Goal: Submit feedback/report problem: Submit feedback/report problem

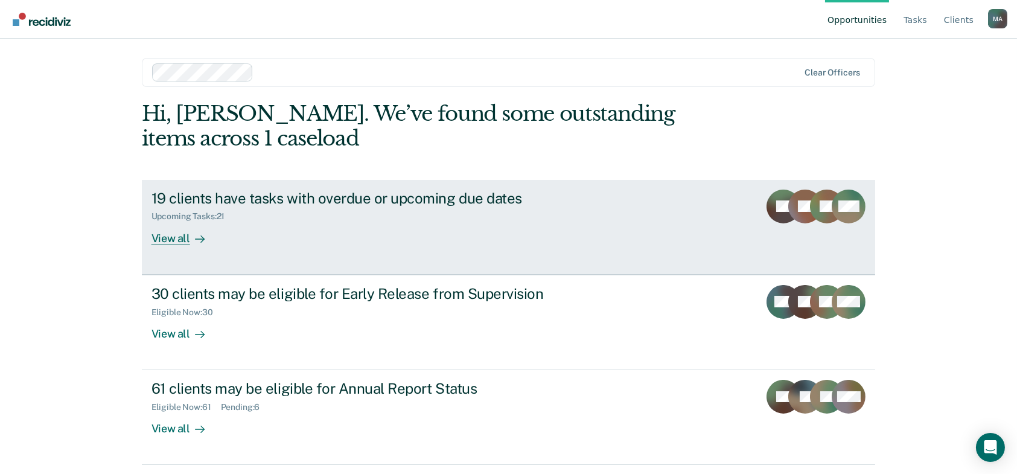
click at [397, 200] on div "19 clients have tasks with overdue or upcoming due dates" at bounding box center [363, 199] width 424 height 18
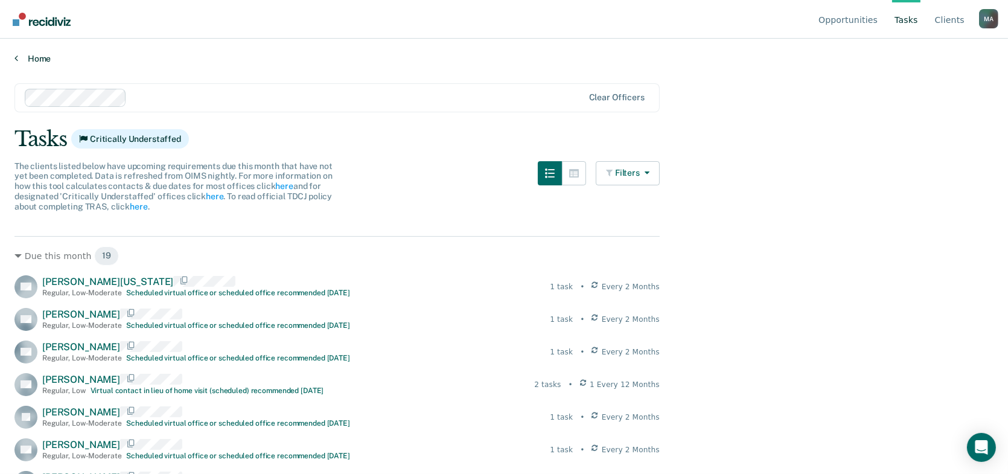
click at [20, 56] on link "Home" at bounding box center [503, 58] width 979 height 11
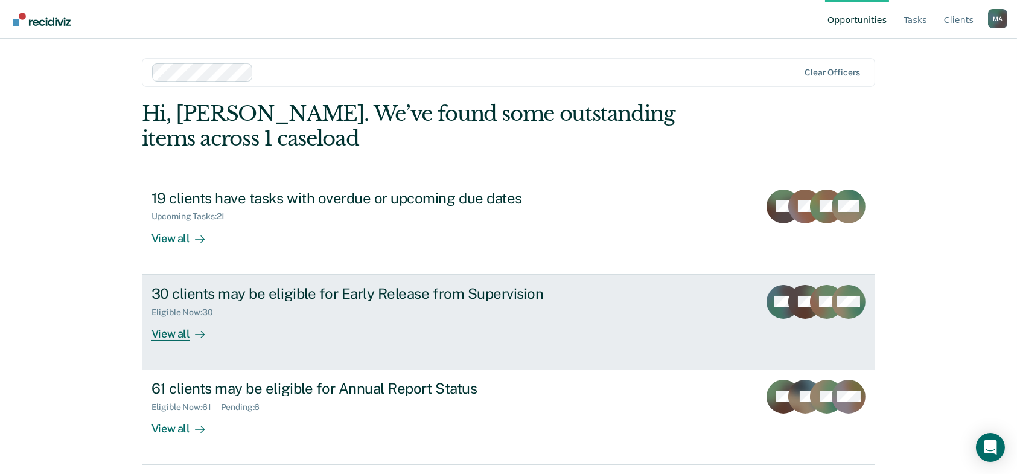
click at [188, 291] on div "30 clients may be eligible for Early Release from Supervision" at bounding box center [363, 294] width 424 height 18
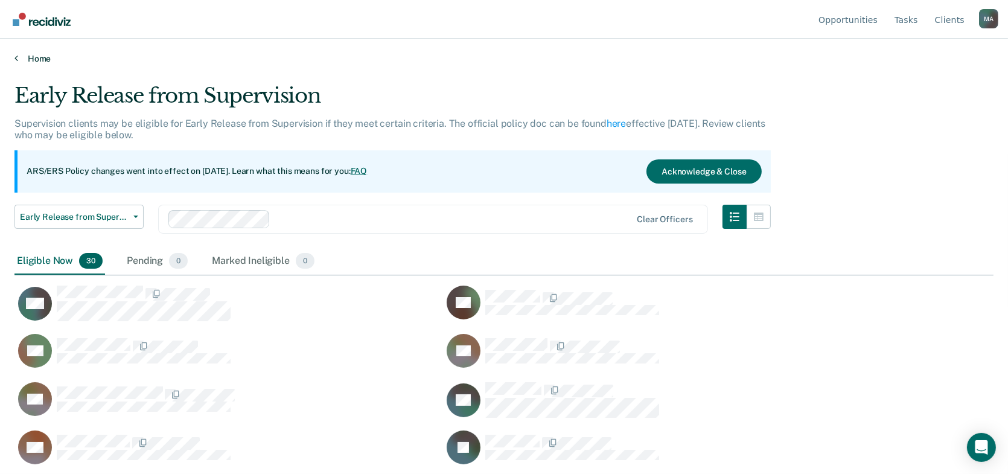
click at [19, 55] on link "Home" at bounding box center [503, 58] width 979 height 11
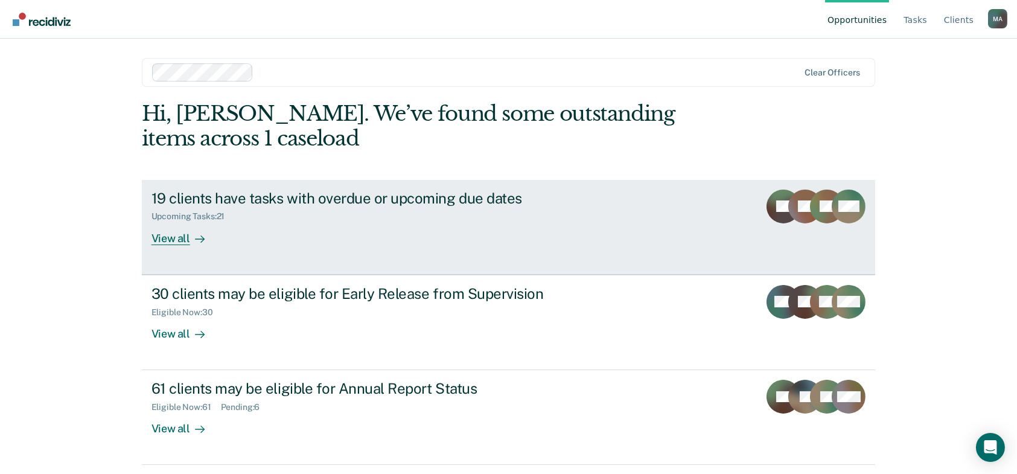
click at [261, 195] on div "19 clients have tasks with overdue or upcoming due dates" at bounding box center [363, 199] width 424 height 18
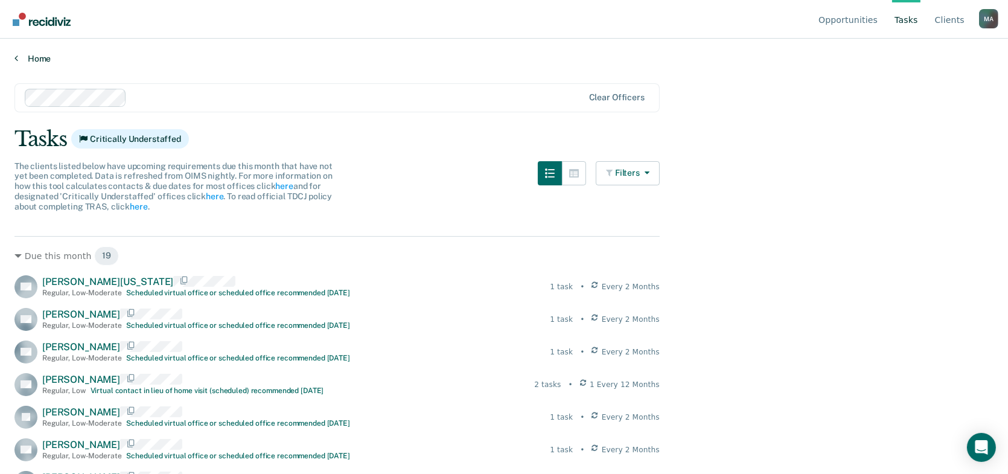
click at [38, 60] on link "Home" at bounding box center [503, 58] width 979 height 11
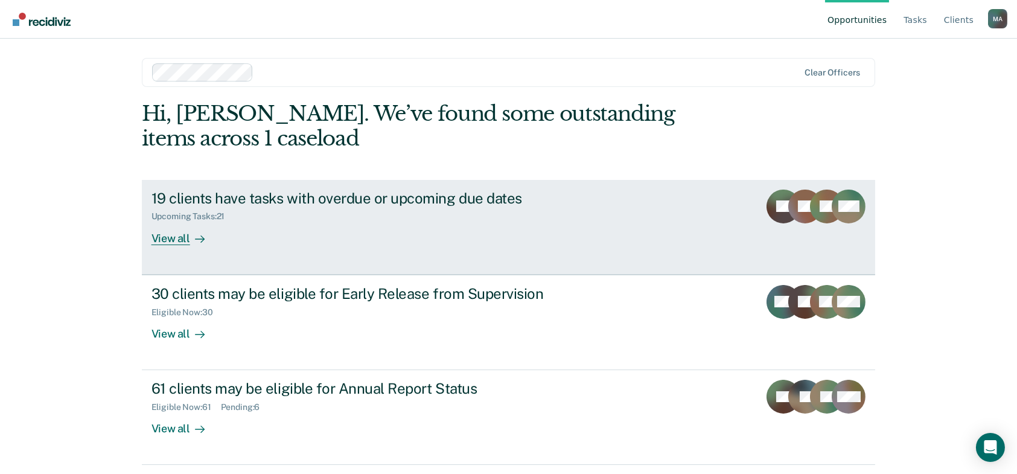
click at [244, 193] on div "19 clients have tasks with overdue or upcoming due dates" at bounding box center [363, 199] width 424 height 18
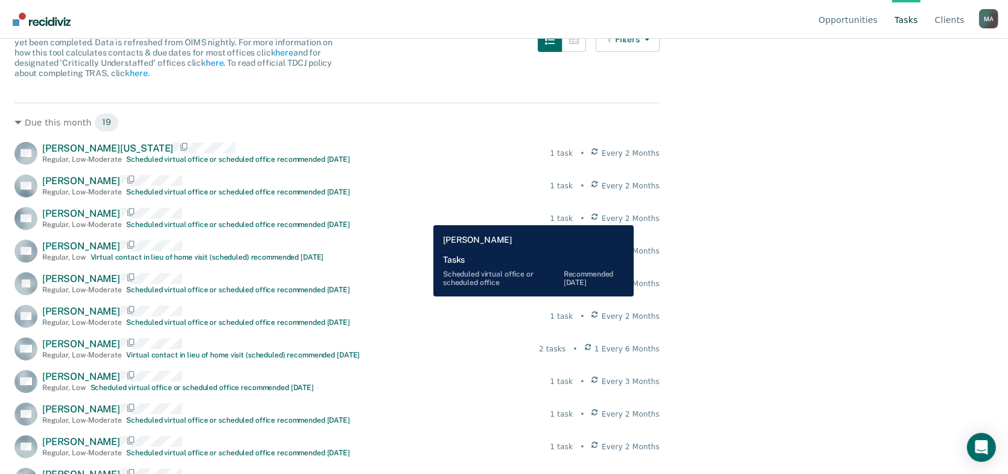
scroll to position [133, 0]
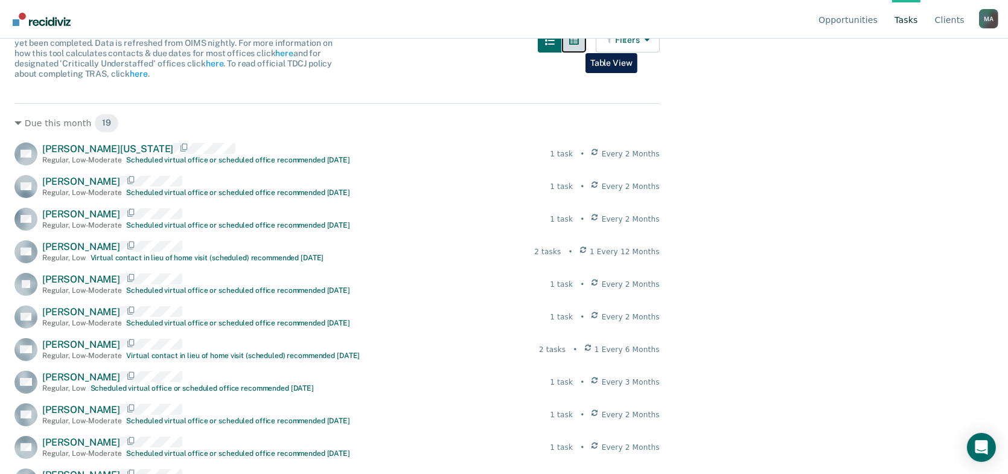
click at [576, 44] on button "button" at bounding box center [574, 40] width 24 height 24
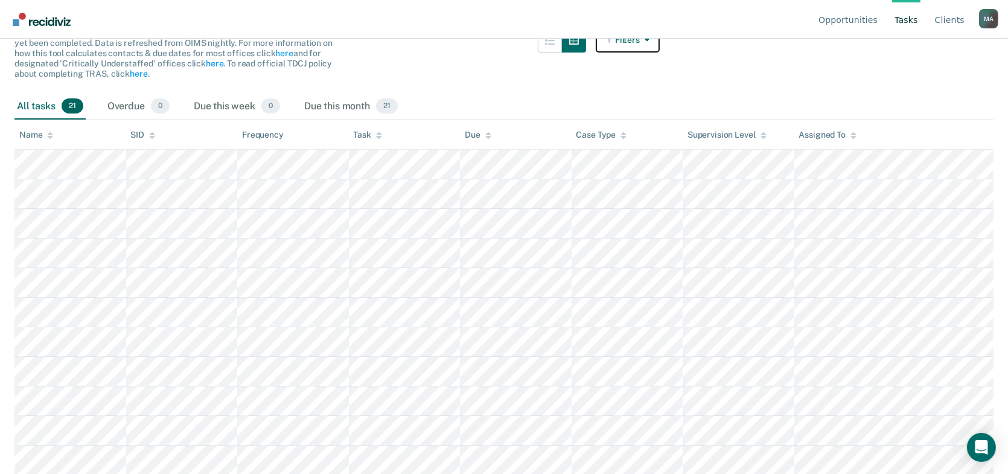
click at [619, 45] on button "Filters" at bounding box center [628, 40] width 64 height 24
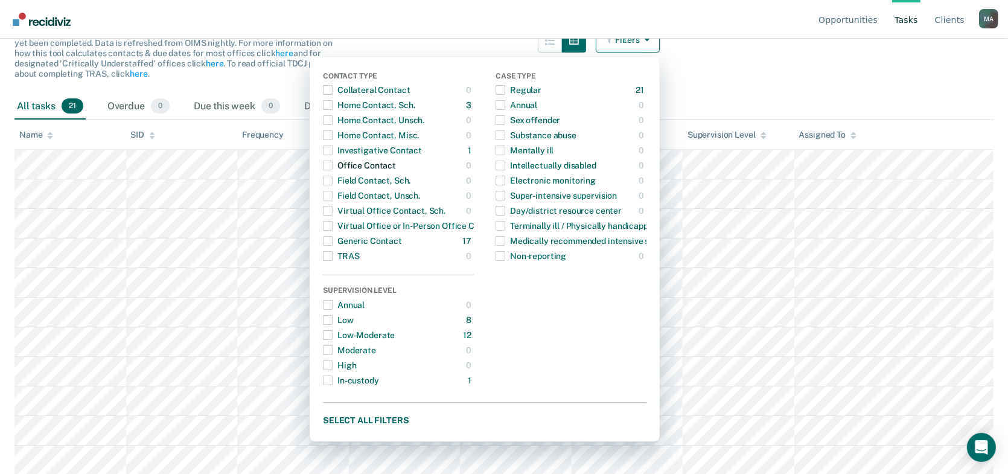
click at [333, 168] on span "Dropdown Menu" at bounding box center [328, 166] width 10 height 10
click at [748, 108] on div "All tasks 21 Overdue 0 Due this week 0 Due this month 21" at bounding box center [503, 107] width 979 height 27
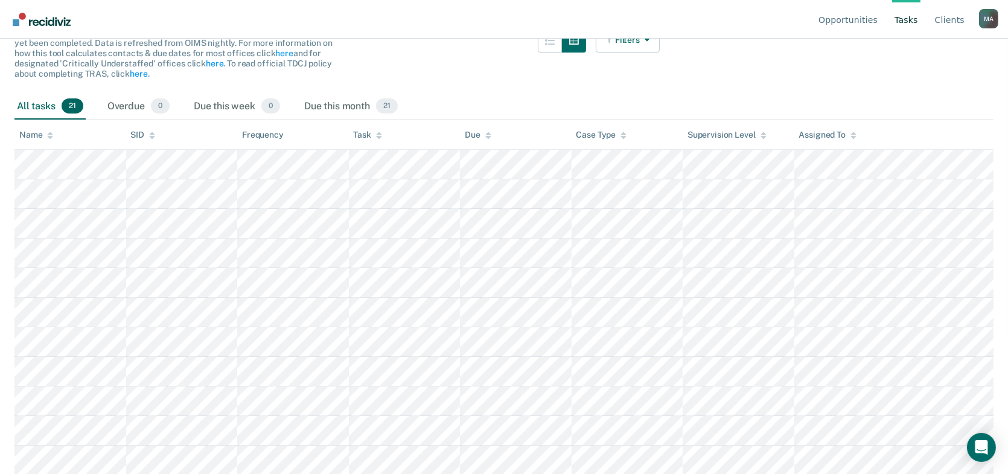
click at [748, 108] on div "All tasks 21 Overdue 0 Due this week 0 Due this month 21" at bounding box center [503, 107] width 979 height 27
click at [724, 83] on main "Clear officers Tasks Critically Understaffed The clients listed below have upco…" at bounding box center [504, 134] width 1008 height 406
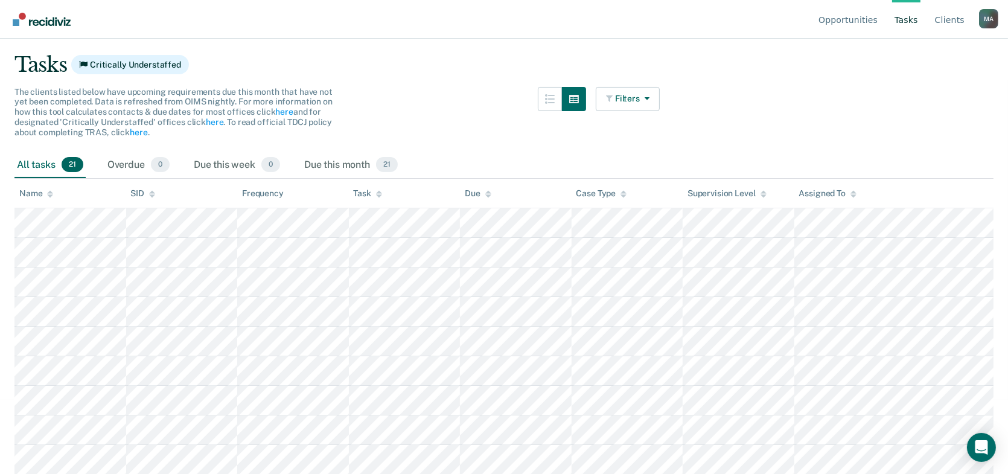
scroll to position [74, 0]
click at [954, 19] on link "Client s" at bounding box center [949, 19] width 34 height 39
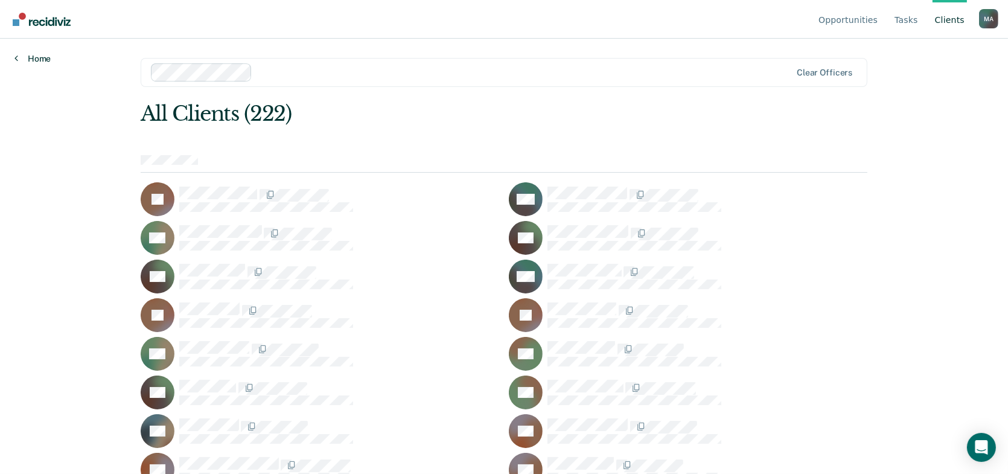
click at [28, 59] on link "Home" at bounding box center [32, 58] width 36 height 11
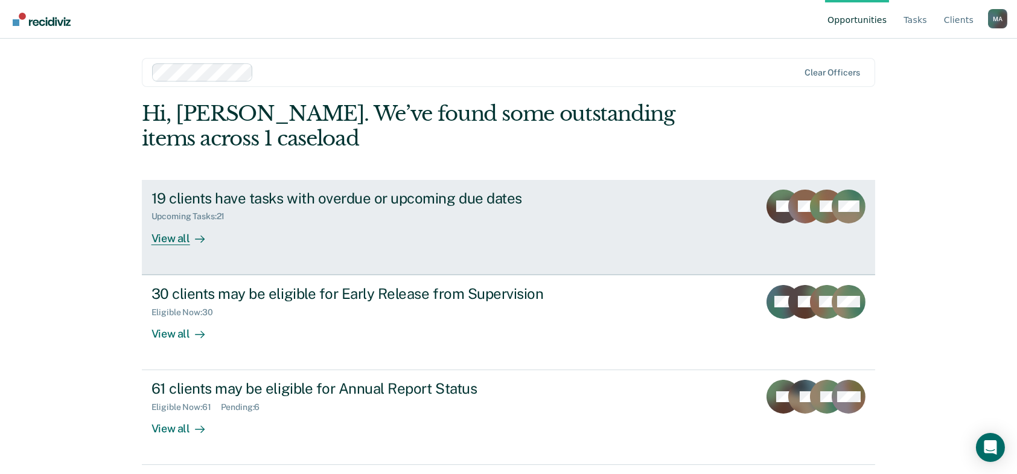
click at [462, 199] on div "19 clients have tasks with overdue or upcoming due dates" at bounding box center [363, 199] width 424 height 18
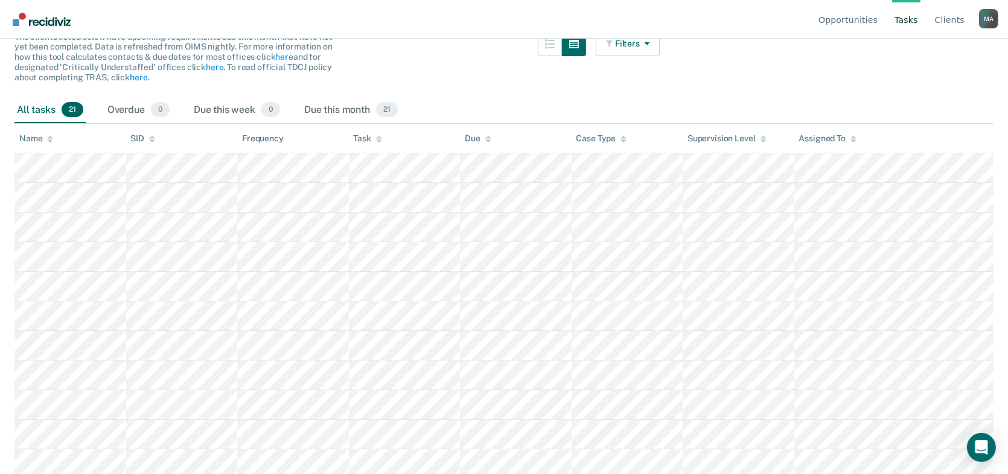
scroll to position [130, 0]
click at [336, 106] on div "Due this month 21" at bounding box center [351, 110] width 98 height 27
click at [46, 109] on div "All tasks 21" at bounding box center [49, 110] width 71 height 27
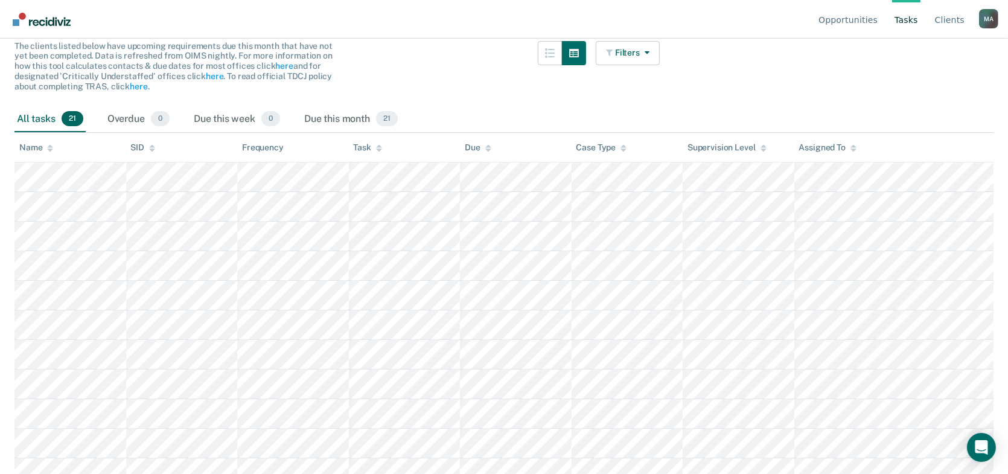
scroll to position [0, 0]
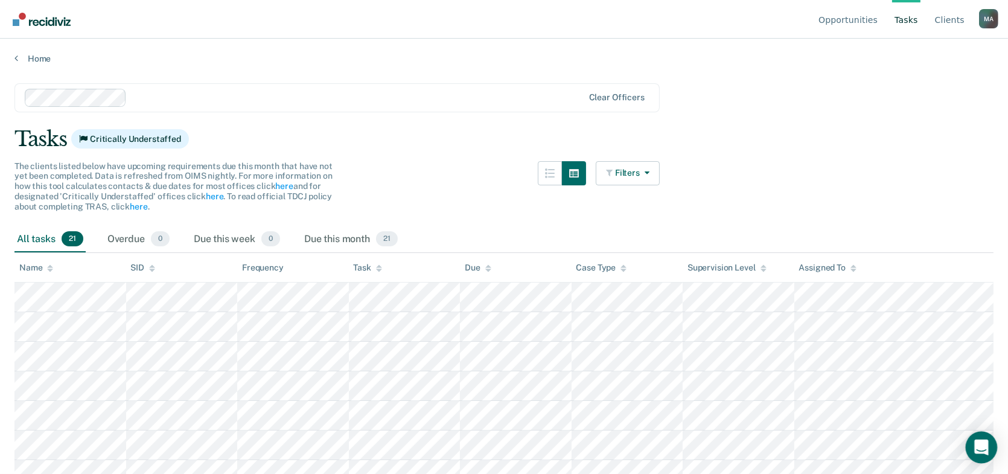
click at [987, 453] on icon "Open Intercom Messenger" at bounding box center [981, 447] width 14 height 16
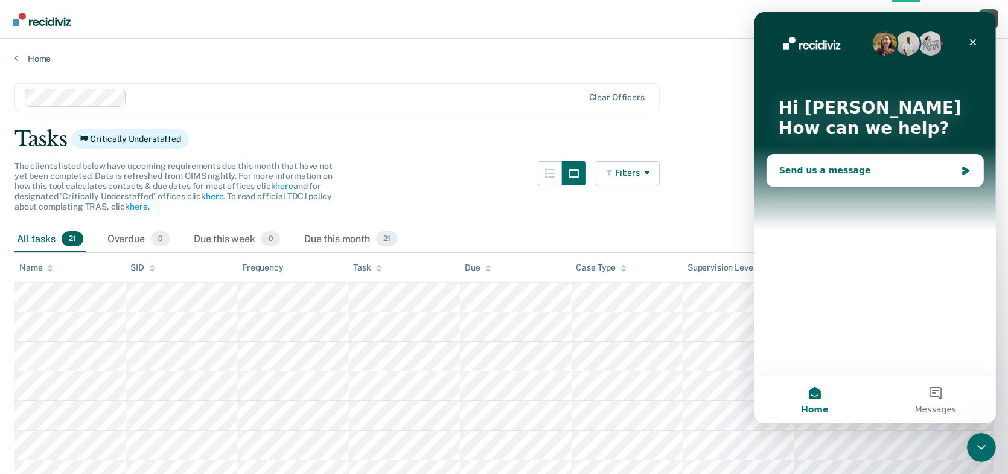
click at [838, 159] on div "Send us a message" at bounding box center [874, 171] width 216 height 32
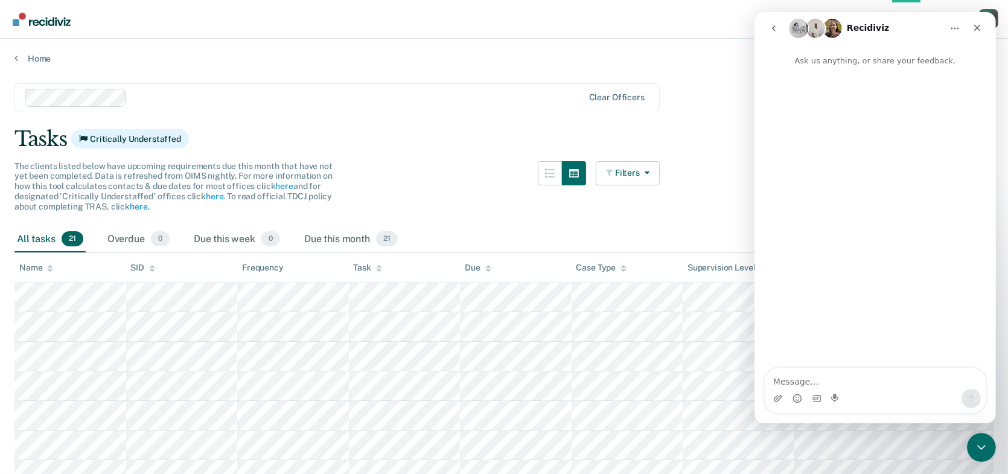
click at [781, 378] on textarea "Message…" at bounding box center [874, 378] width 221 height 21
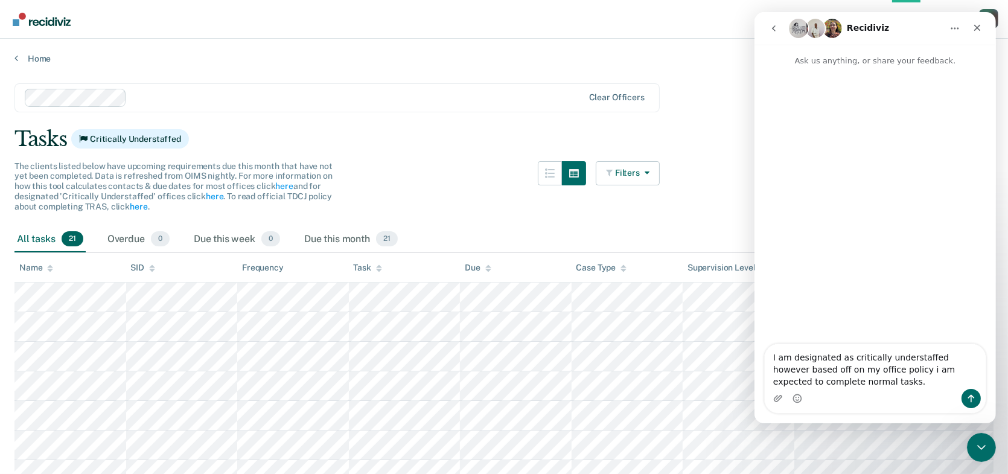
type textarea "I am designated as critically understaffed however based off on my office polic…"
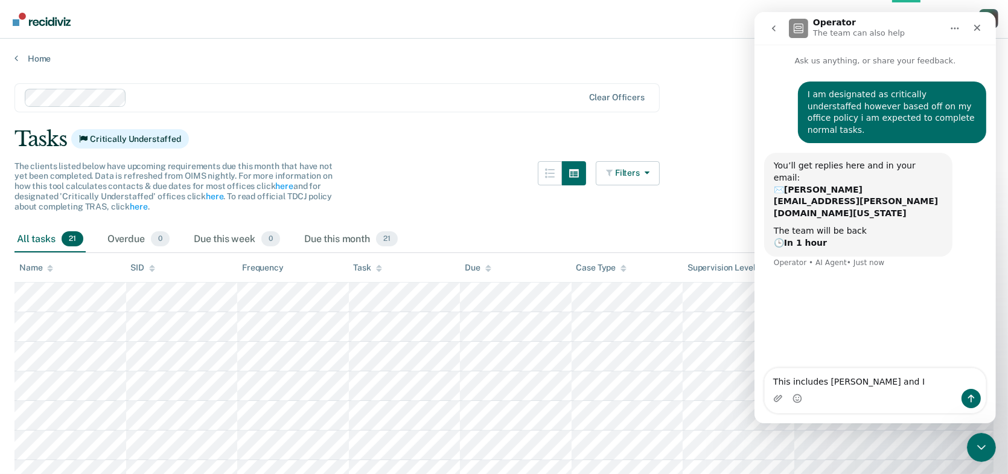
type textarea "This includes [PERSON_NAME] and I."
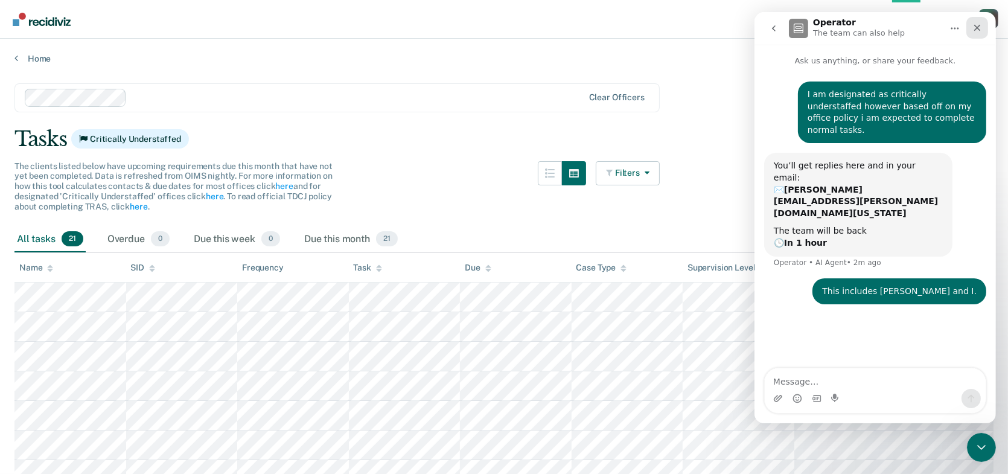
click at [983, 30] on div "Close" at bounding box center [977, 28] width 22 height 22
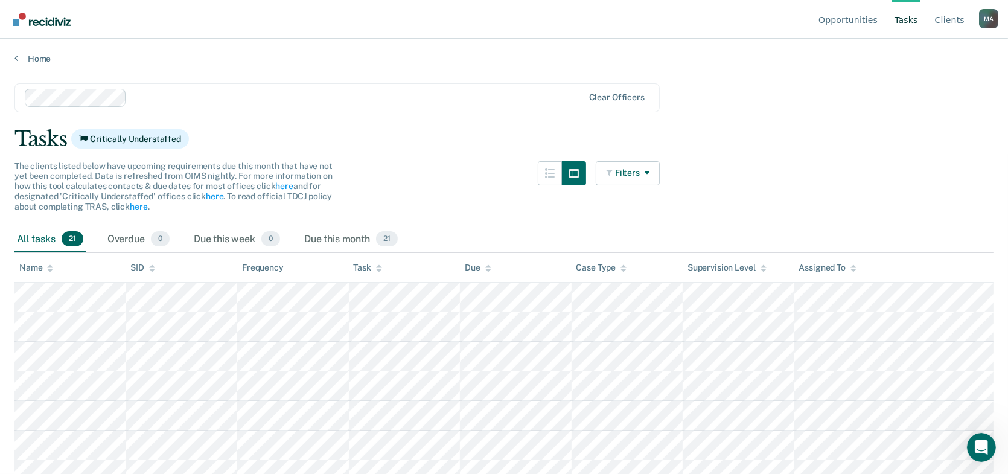
click at [797, 176] on main "Clear officers Tasks Critically Understaffed The clients listed below have upco…" at bounding box center [504, 267] width 1008 height 406
click at [829, 108] on main "Clear officers Tasks Critically Understaffed The clients listed below have upco…" at bounding box center [504, 267] width 1008 height 406
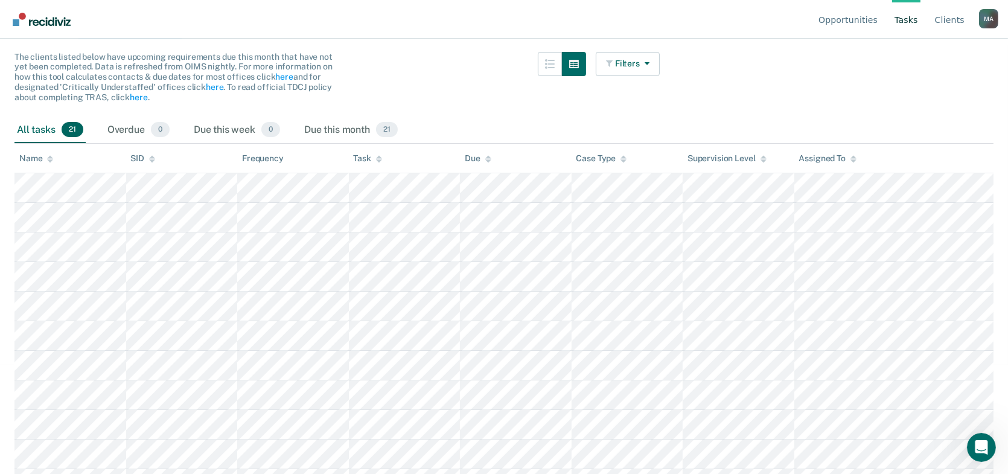
scroll to position [89, 0]
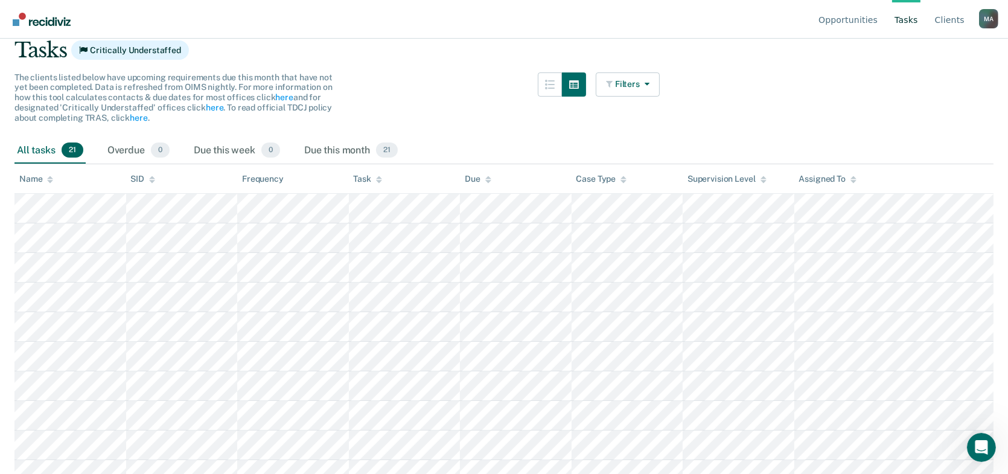
click at [450, 84] on div "The clients listed below have upcoming requirements due this month that have no…" at bounding box center [336, 104] width 645 height 65
click at [361, 176] on div "Task" at bounding box center [368, 179] width 28 height 10
click at [376, 178] on icon at bounding box center [379, 180] width 6 height 8
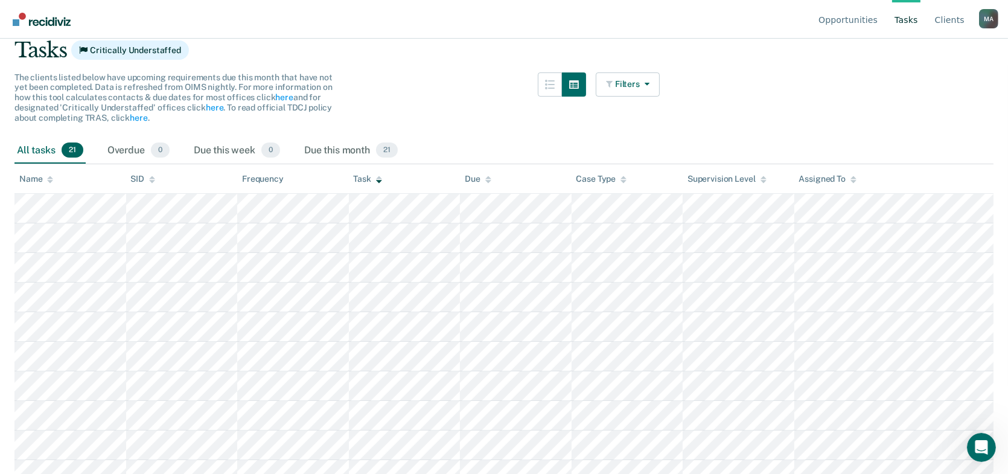
click at [376, 178] on icon at bounding box center [379, 180] width 6 height 8
click at [572, 77] on button "button" at bounding box center [574, 84] width 24 height 24
click at [555, 81] on icon "button" at bounding box center [550, 85] width 10 height 10
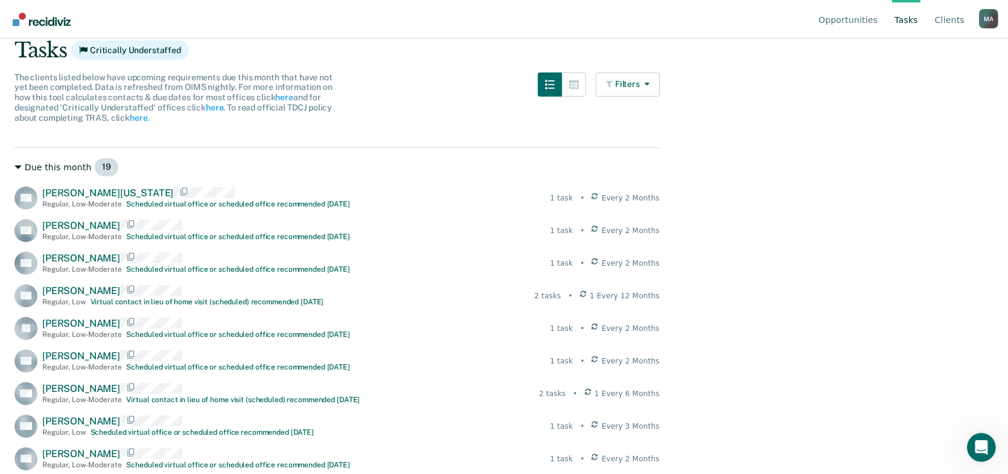
click at [95, 163] on span "19" at bounding box center [106, 167] width 25 height 19
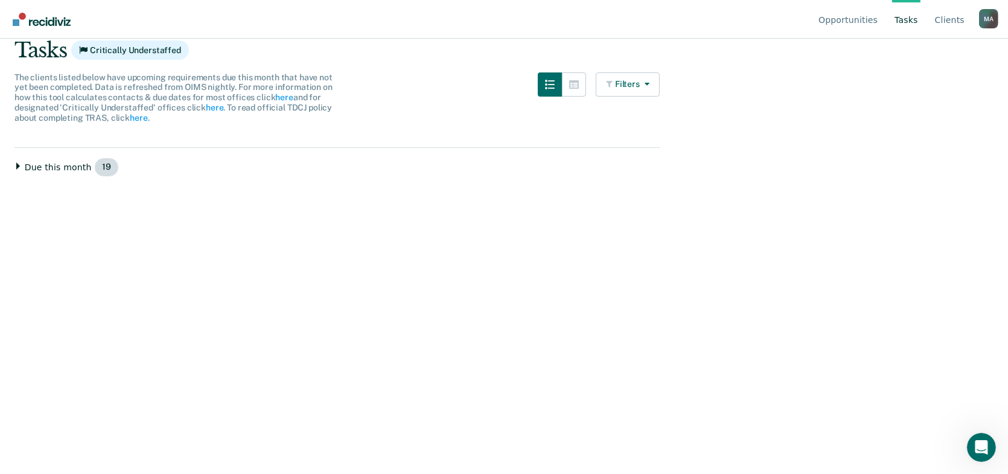
click at [56, 167] on div "Due this month 19" at bounding box center [336, 167] width 645 height 19
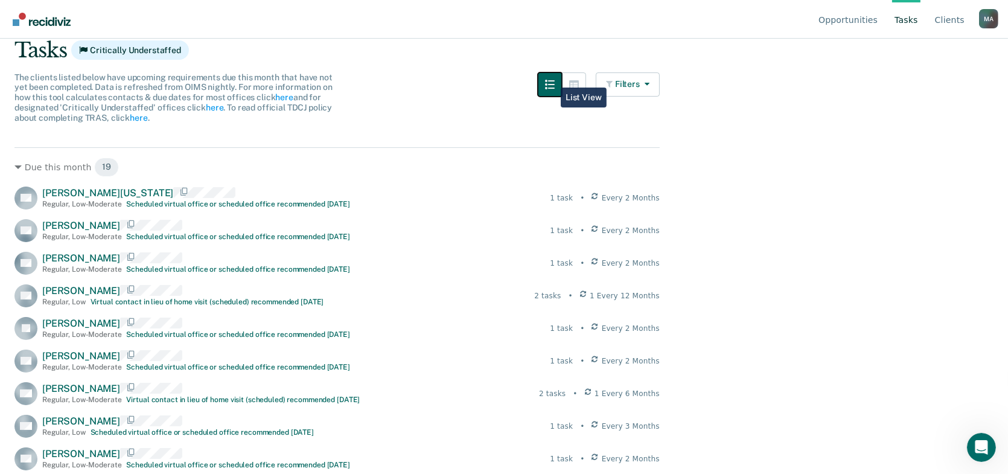
click at [552, 81] on icon "button" at bounding box center [550, 85] width 10 height 10
click at [575, 88] on button "button" at bounding box center [574, 84] width 24 height 24
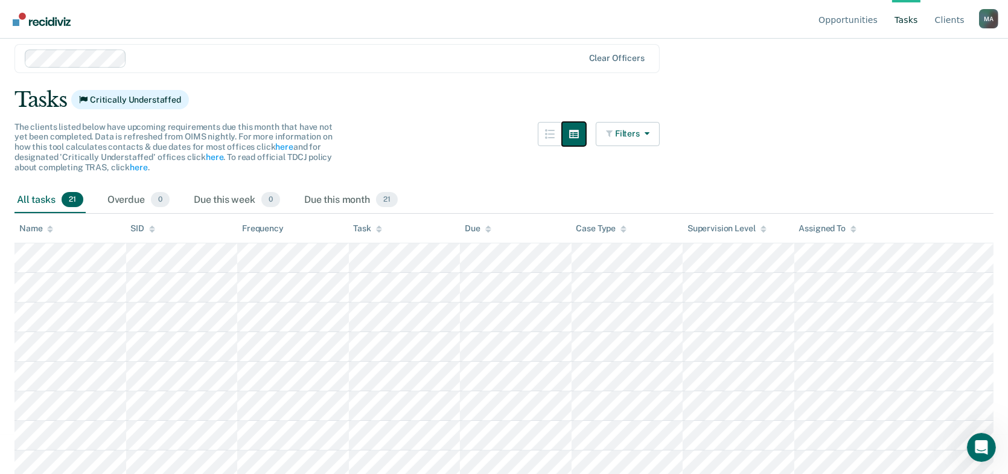
scroll to position [0, 0]
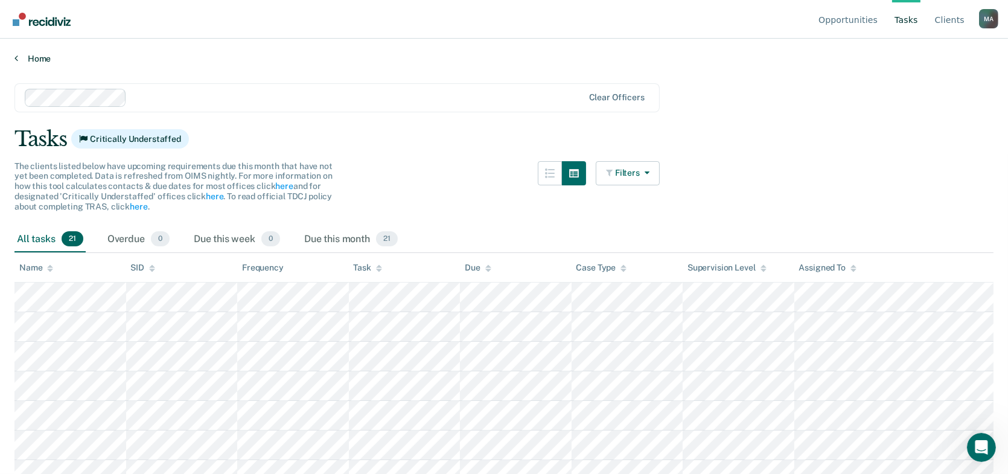
click at [21, 55] on link "Home" at bounding box center [503, 58] width 979 height 11
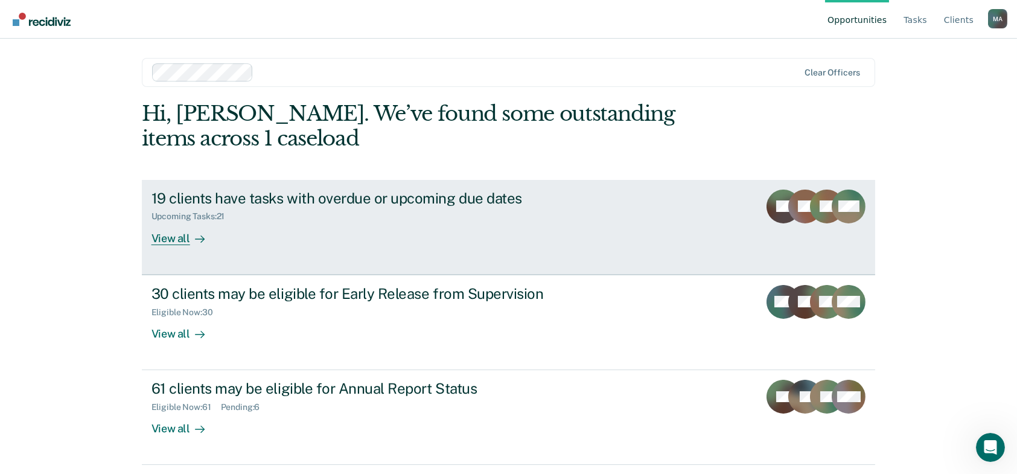
click at [304, 203] on div "19 clients have tasks with overdue or upcoming due dates" at bounding box center [363, 199] width 424 height 18
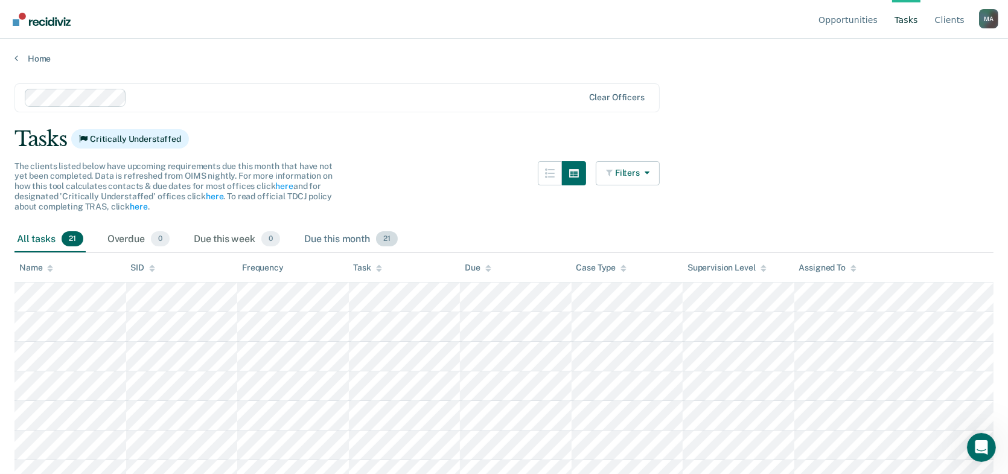
click at [347, 237] on div "Due this month 21" at bounding box center [351, 239] width 98 height 27
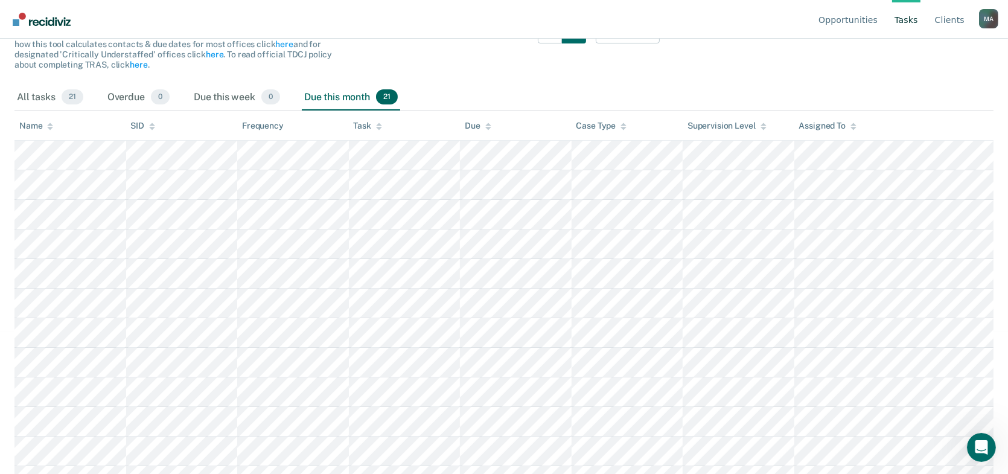
scroll to position [67, 0]
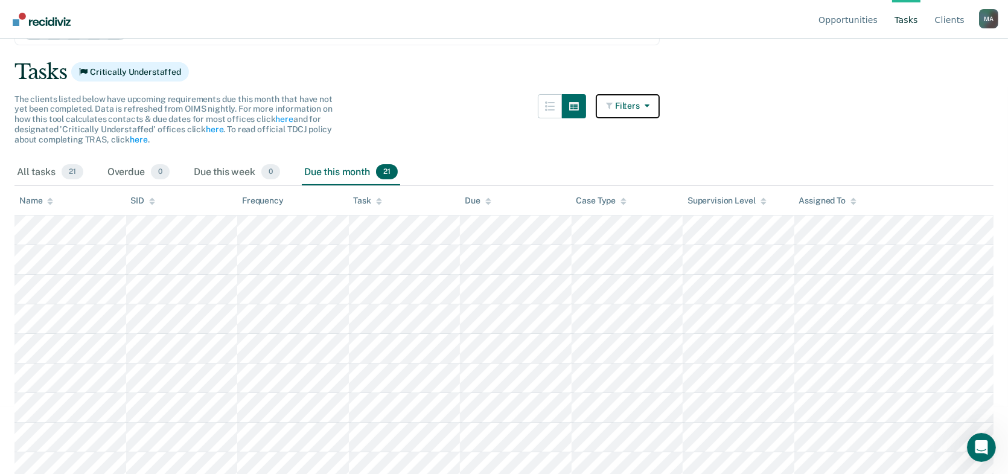
click at [625, 110] on button "Filters" at bounding box center [628, 106] width 64 height 24
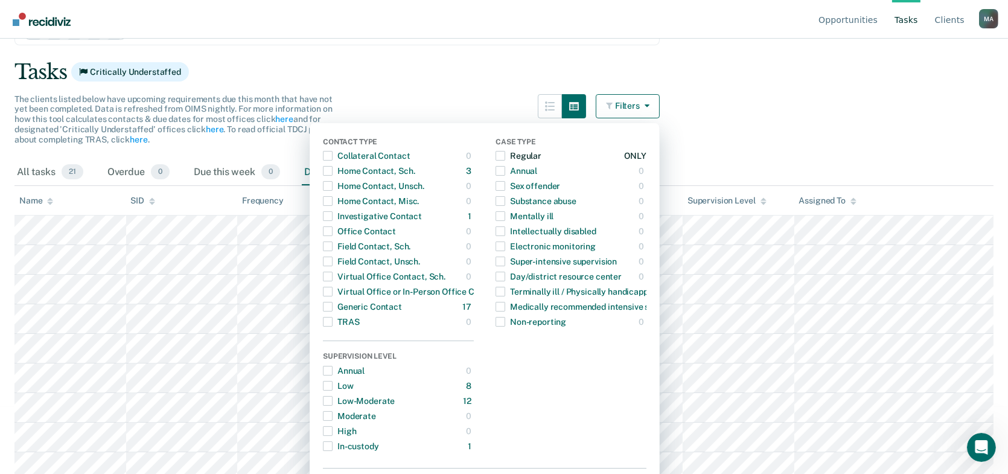
click at [505, 155] on span "Dropdown Menu" at bounding box center [501, 156] width 10 height 10
click at [498, 123] on div "Contact Type Collateral Contact 0 ONLY Home Contact, Sch. 3 ONLY Home Contact, …" at bounding box center [485, 315] width 350 height 385
click at [496, 110] on div "The clients listed below have upcoming requirements due this month that have no…" at bounding box center [336, 126] width 645 height 65
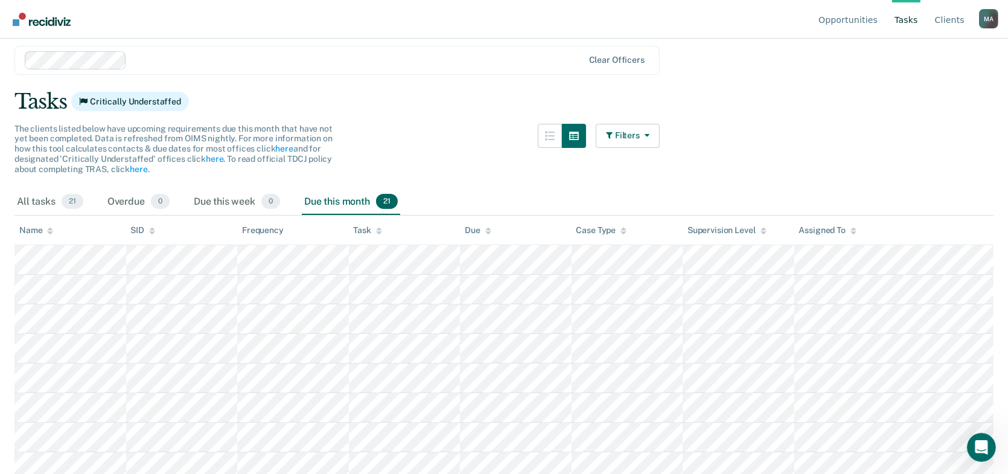
scroll to position [0, 0]
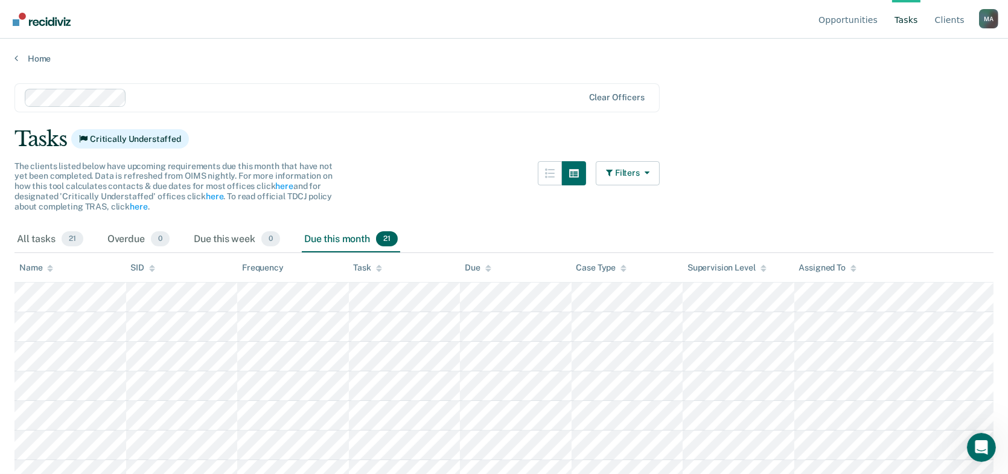
click at [437, 140] on div "Tasks Critically Understaffed" at bounding box center [503, 139] width 979 height 25
click at [642, 171] on button "Filters" at bounding box center [628, 173] width 64 height 24
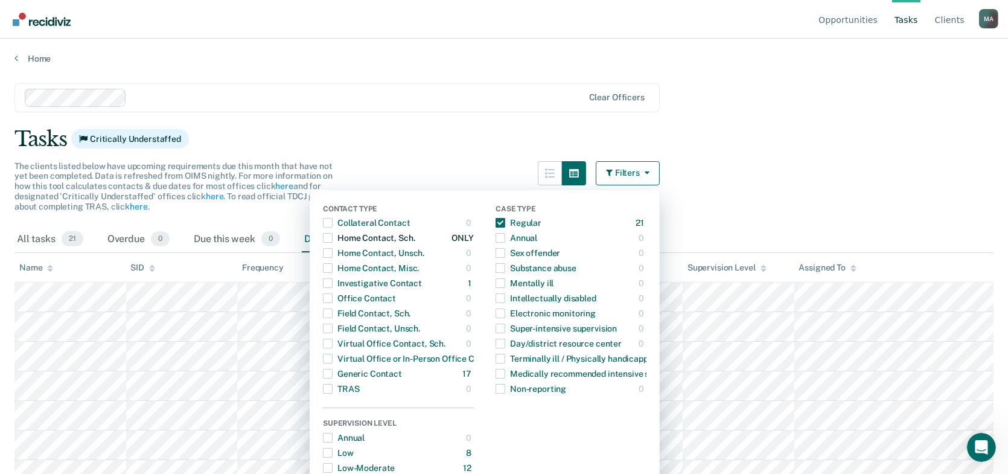
click at [333, 239] on span "Dropdown Menu" at bounding box center [328, 238] width 10 height 10
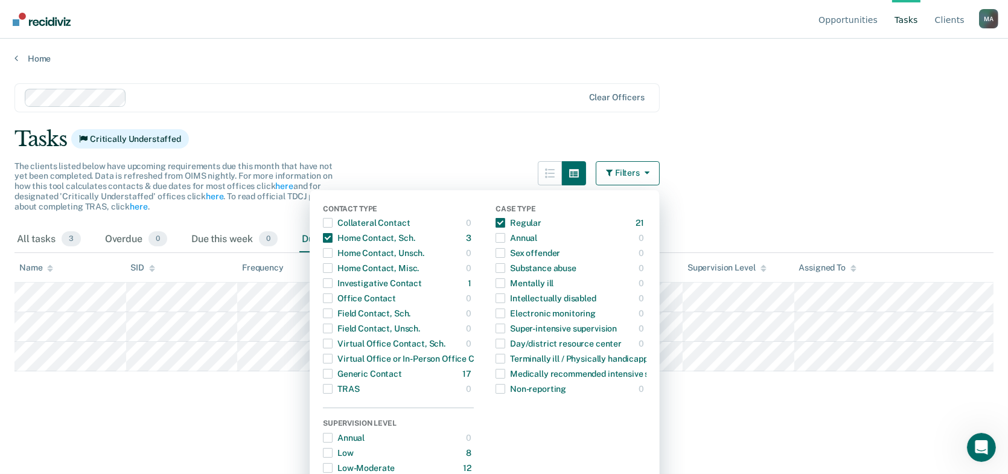
click at [390, 142] on div "Tasks Critically Understaffed" at bounding box center [503, 139] width 979 height 25
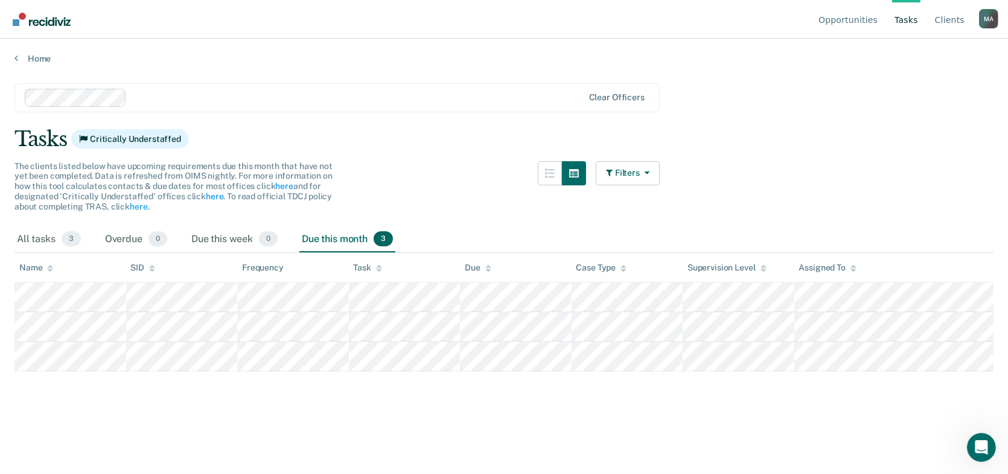
scroll to position [100, 0]
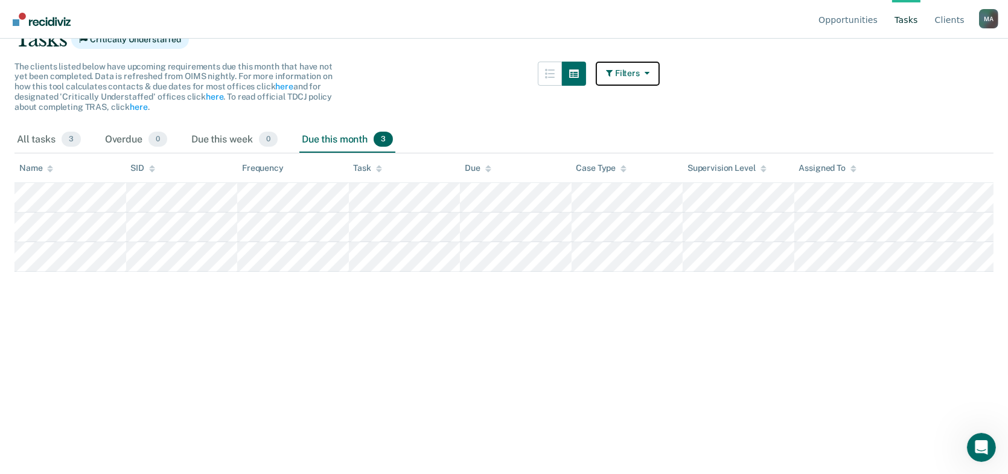
click at [615, 78] on button "Filters" at bounding box center [628, 74] width 64 height 24
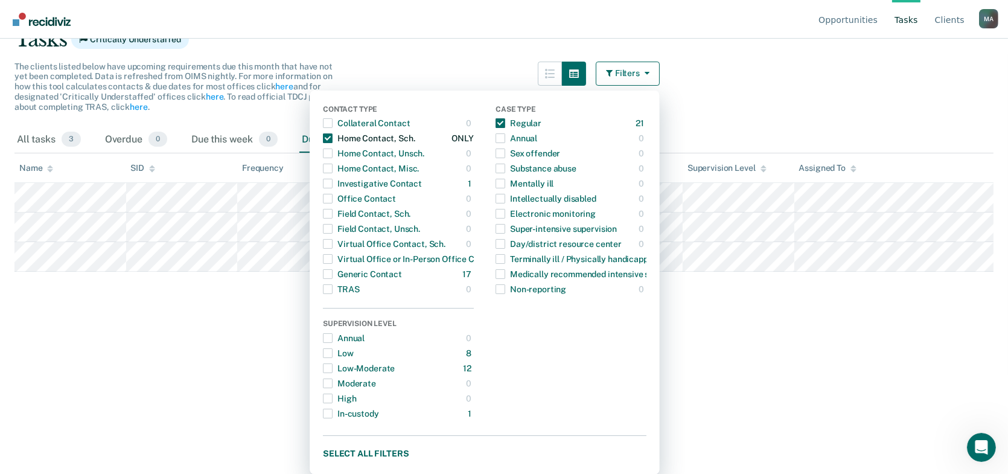
click at [333, 138] on span "Dropdown Menu" at bounding box center [328, 138] width 10 height 10
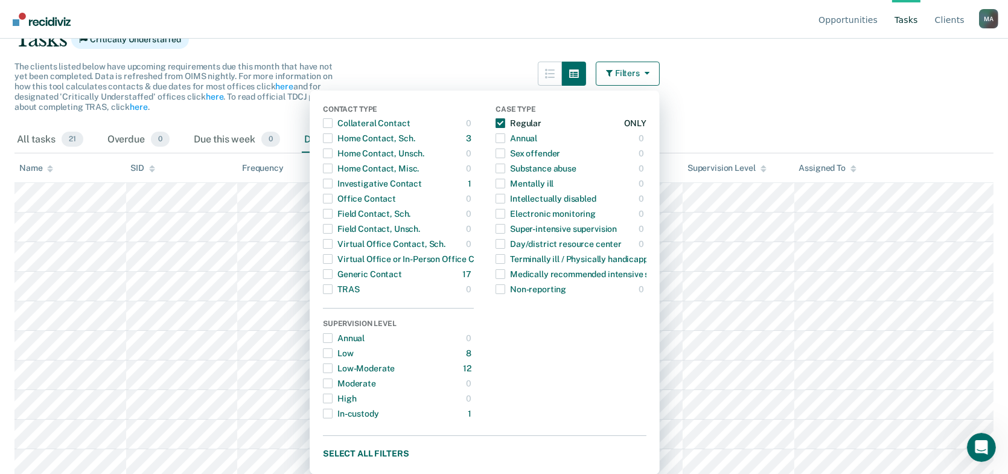
click at [505, 122] on span "Dropdown Menu" at bounding box center [501, 123] width 10 height 10
click at [331, 133] on span "Dropdown Menu" at bounding box center [328, 138] width 10 height 10
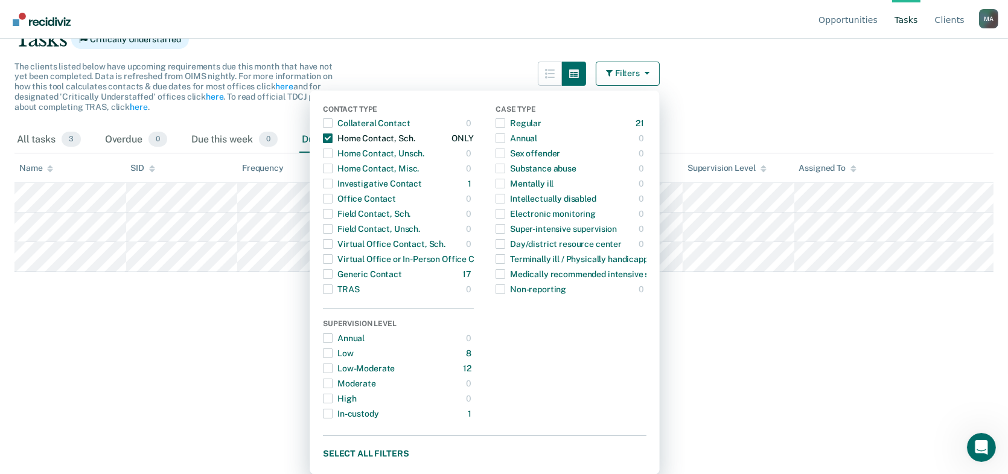
click at [333, 133] on span "Dropdown Menu" at bounding box center [328, 138] width 10 height 10
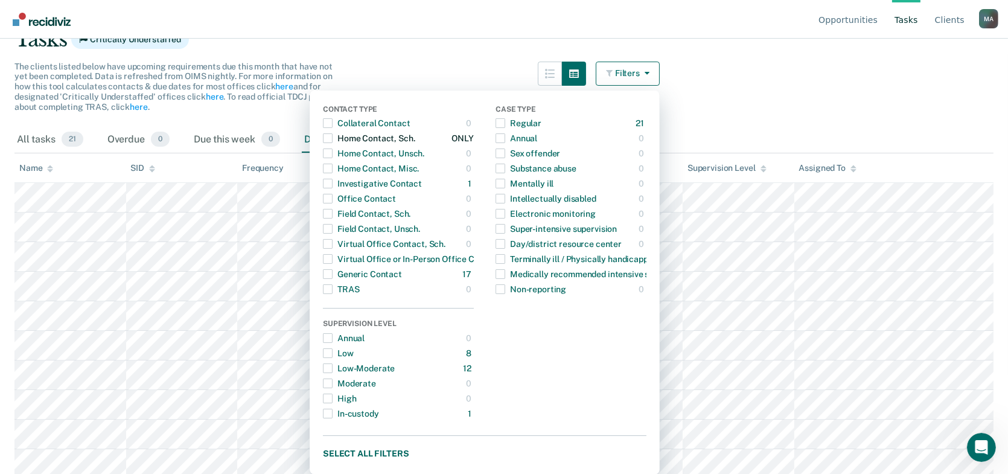
click at [333, 134] on span "Dropdown Menu" at bounding box center [328, 138] width 10 height 10
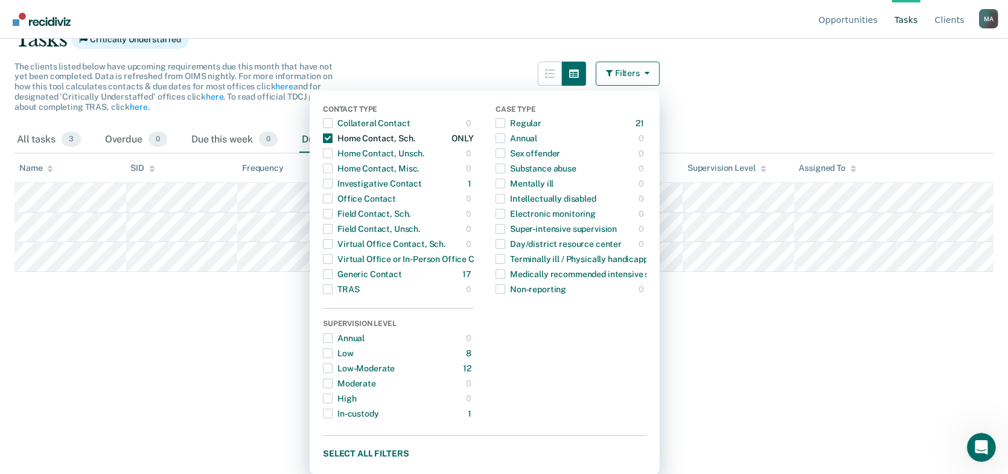
click at [333, 134] on span "Dropdown Menu" at bounding box center [328, 138] width 10 height 10
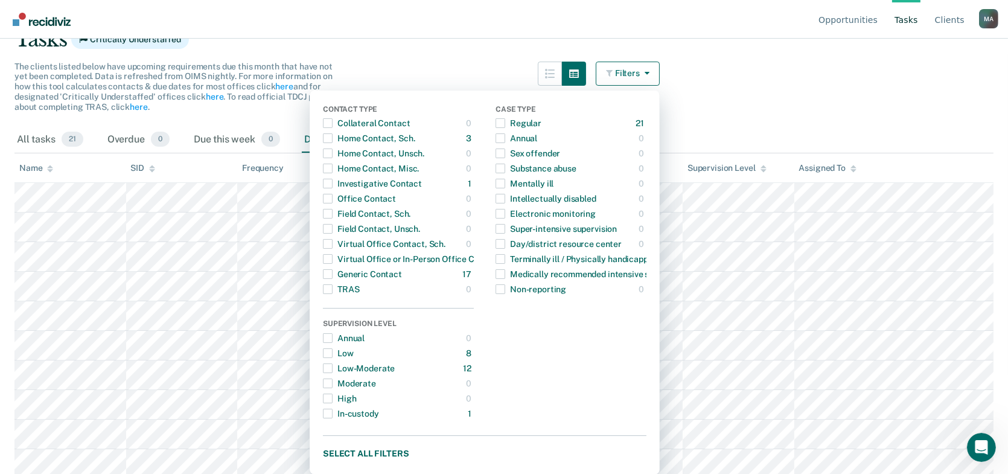
click at [401, 51] on main "Clear officers Tasks Critically Understaffed The clients listed below have upco…" at bounding box center [504, 167] width 1008 height 406
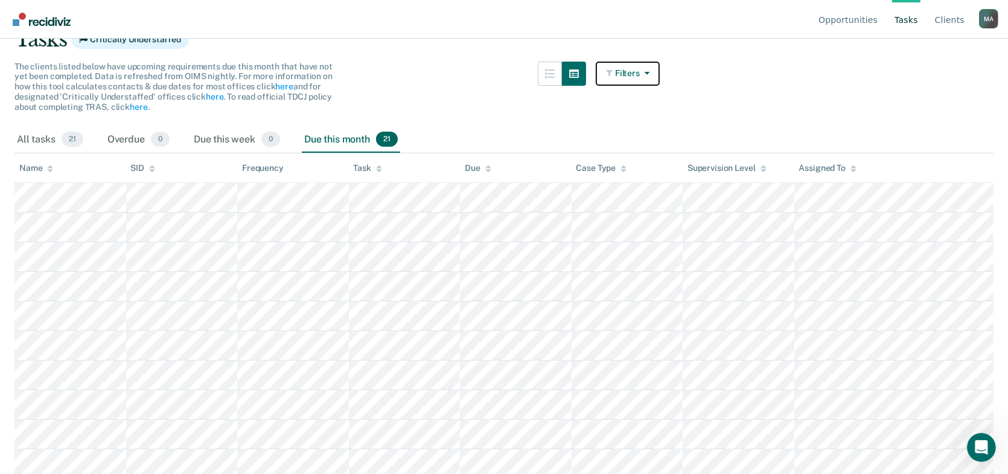
click at [625, 72] on button "Filters" at bounding box center [628, 74] width 64 height 24
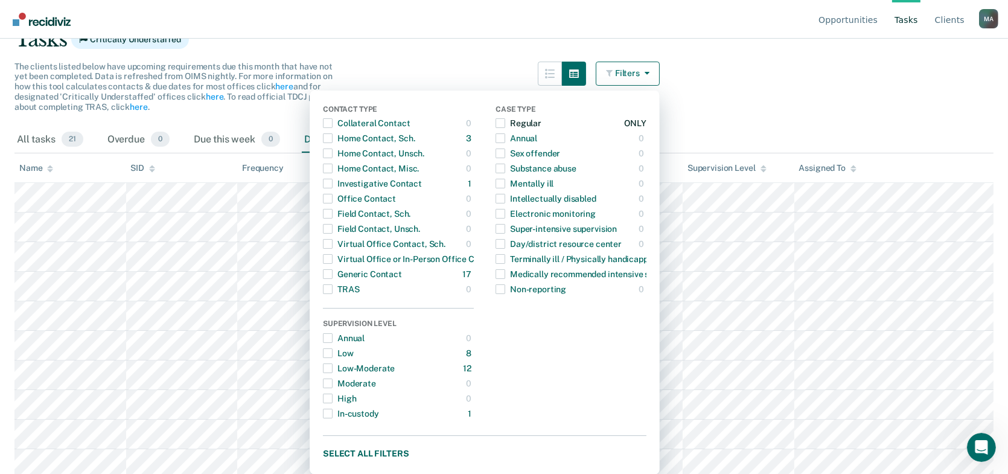
click at [505, 119] on span "Dropdown Menu" at bounding box center [501, 123] width 10 height 10
click at [500, 62] on div "The clients listed below have upcoming requirements due this month that have no…" at bounding box center [336, 94] width 645 height 65
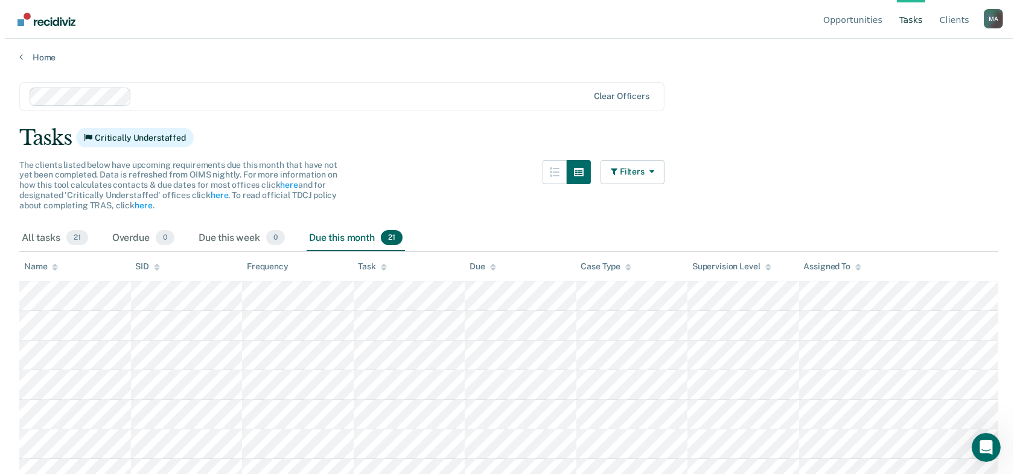
scroll to position [0, 0]
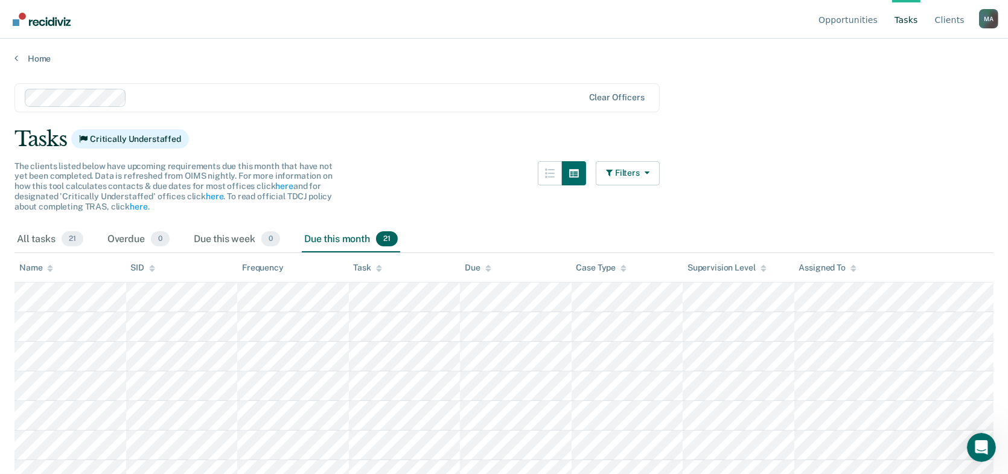
click at [453, 185] on div "The clients listed below have upcoming requirements due this month that have no…" at bounding box center [336, 193] width 645 height 65
click at [36, 53] on link "Home" at bounding box center [503, 58] width 979 height 11
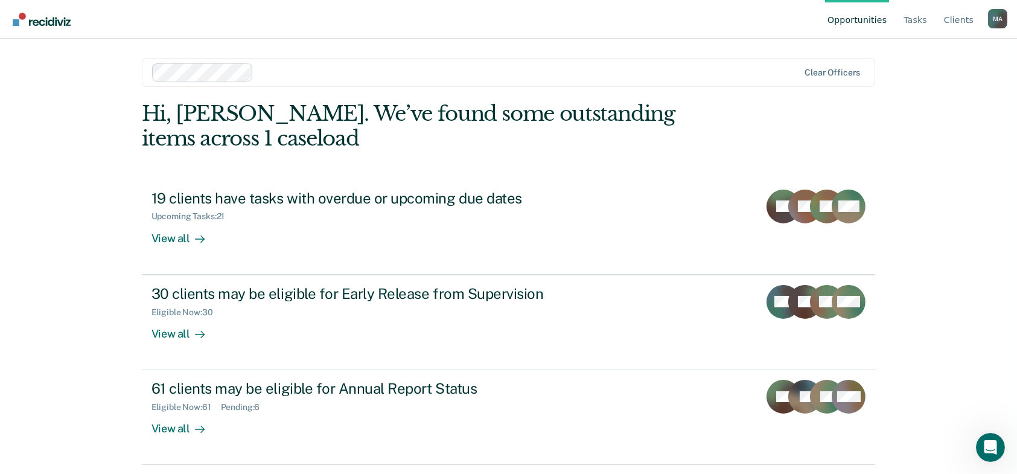
click at [922, 130] on div "Opportunities Tasks Client s [PERSON_NAME] M A Profile How it works Log Out Cle…" at bounding box center [508, 237] width 1017 height 474
